Goal: Task Accomplishment & Management: Manage account settings

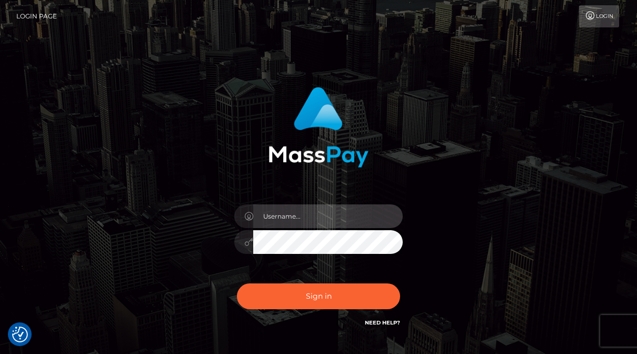
click at [278, 218] on input "text" at bounding box center [328, 216] width 150 height 24
type input "markdevlinuk@gmail.com"
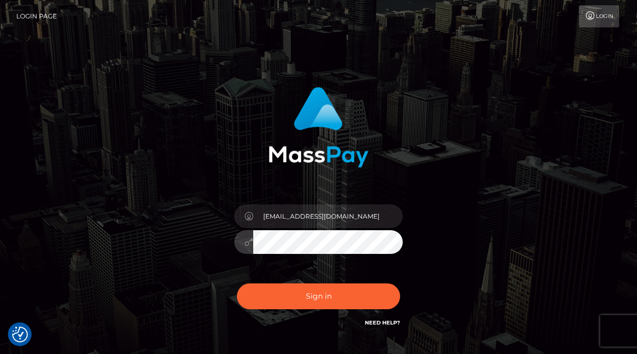
click at [195, 239] on div "markdevlinuk@gmail.com Sign in" at bounding box center [319, 207] width 276 height 257
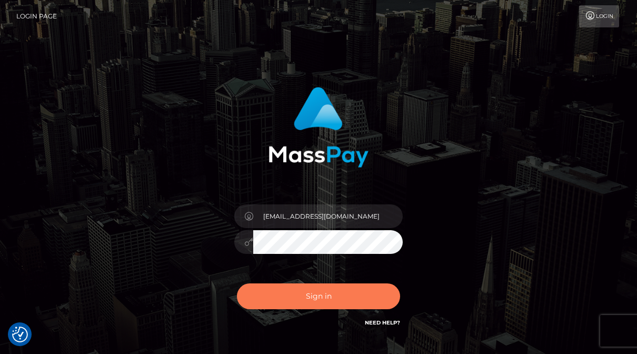
click at [297, 295] on button "Sign in" at bounding box center [318, 296] width 163 height 26
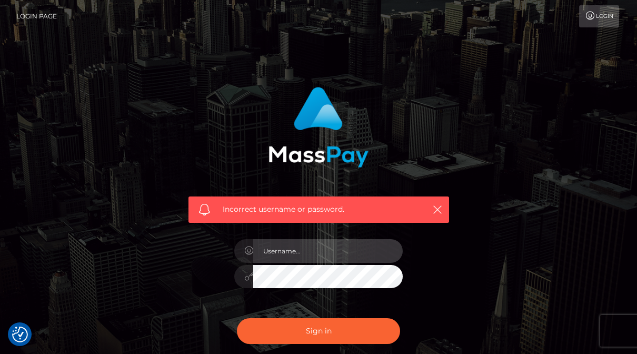
click at [275, 251] on input "text" at bounding box center [328, 251] width 150 height 24
type input "[EMAIL_ADDRESS][DOMAIN_NAME]"
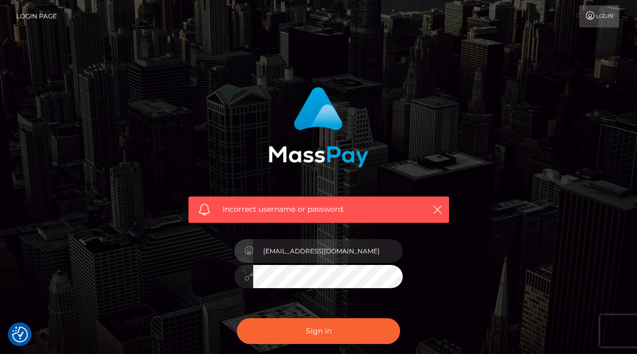
click at [246, 278] on icon at bounding box center [248, 276] width 9 height 8
click at [247, 281] on div at bounding box center [243, 277] width 19 height 24
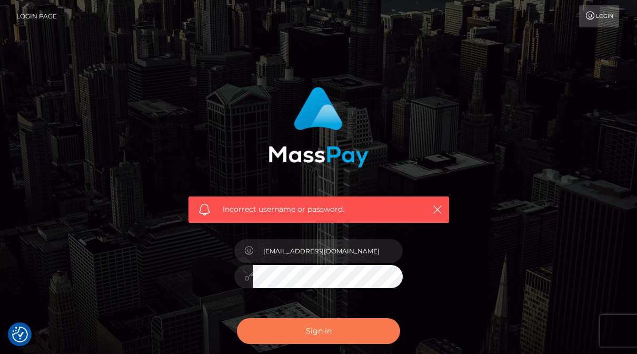
click at [284, 329] on button "Sign in" at bounding box center [318, 331] width 163 height 26
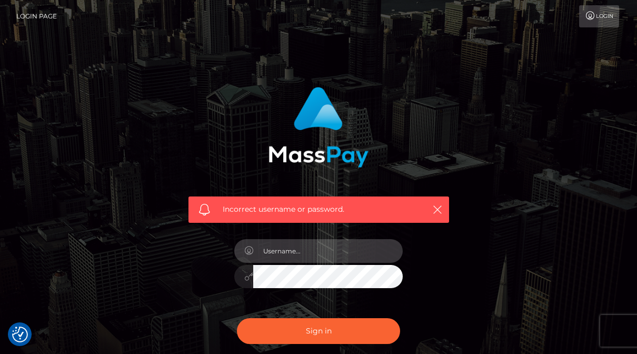
click at [288, 247] on input "text" at bounding box center [328, 251] width 150 height 24
type input "[EMAIL_ADDRESS][DOMAIN_NAME]"
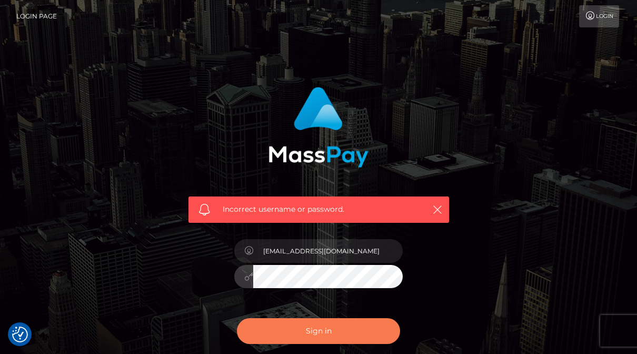
click at [275, 334] on button "Sign in" at bounding box center [318, 331] width 163 height 26
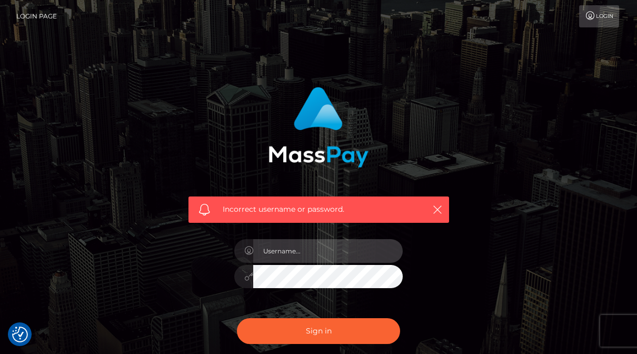
click at [283, 247] on input "text" at bounding box center [328, 251] width 150 height 24
type input "[EMAIL_ADDRESS][DOMAIN_NAME]"
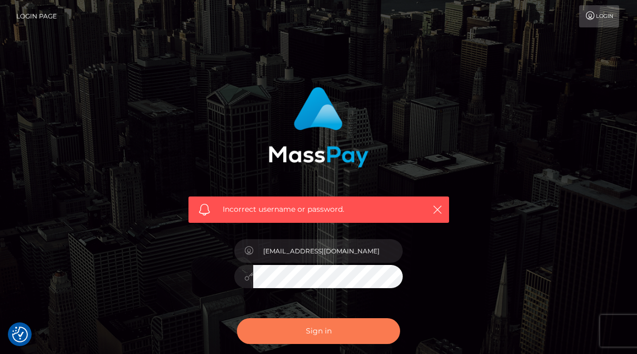
click at [327, 330] on button "Sign in" at bounding box center [318, 331] width 163 height 26
